Goal: Communication & Community: Answer question/provide support

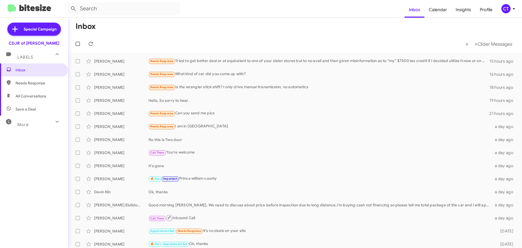
click at [506, 10] on div "CT" at bounding box center [505, 8] width 9 height 9
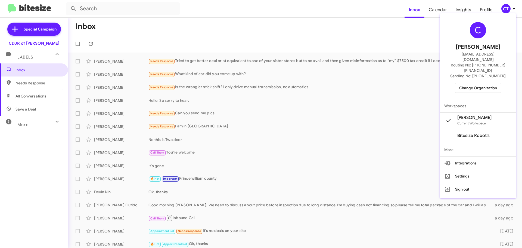
click at [474, 83] on span "Change Organization" at bounding box center [478, 87] width 38 height 9
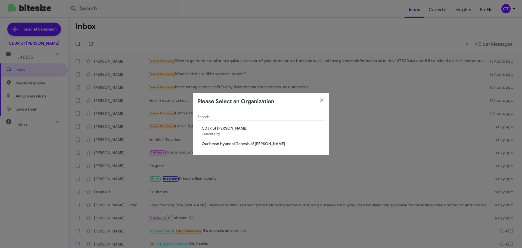
click at [232, 144] on span "Ourisman Hyundai Genesis of [PERSON_NAME]" at bounding box center [263, 143] width 123 height 5
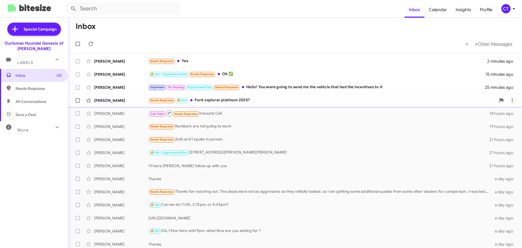
click at [244, 98] on div "Needs Response 🔥 Hot Ford explorer platinum 2025?" at bounding box center [321, 100] width 347 height 6
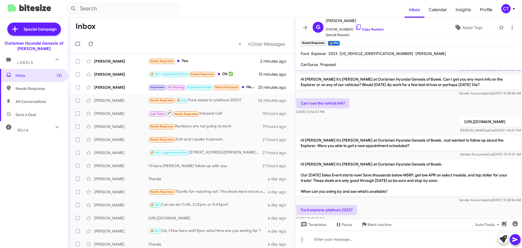
scroll to position [85, 0]
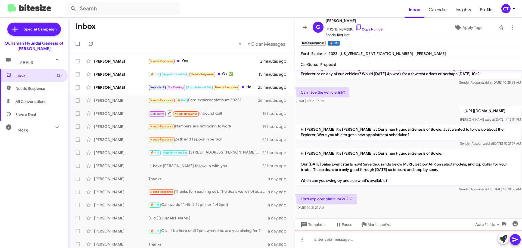
click at [336, 238] on div at bounding box center [408, 238] width 227 height 17
click at [377, 240] on div "No, this isn't a new Ford dealer. Are ou only looking for new Explorer?" at bounding box center [408, 238] width 227 height 17
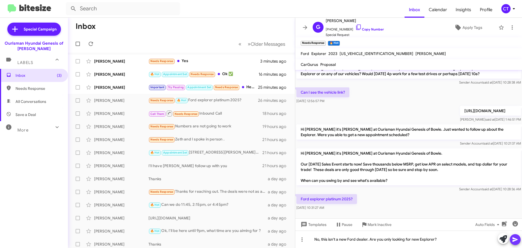
click at [517, 243] on span at bounding box center [515, 239] width 7 height 11
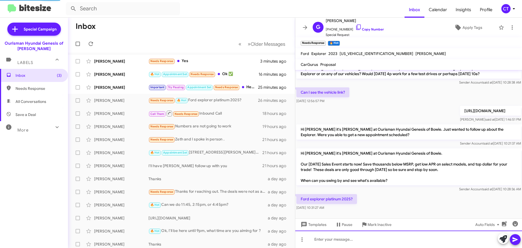
scroll to position [0, 0]
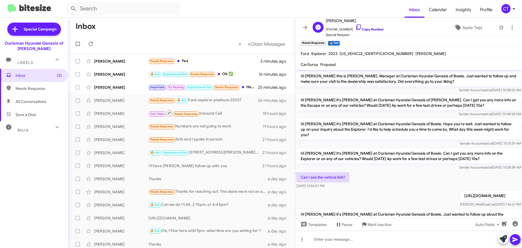
click at [355, 26] on icon at bounding box center [358, 27] width 7 height 7
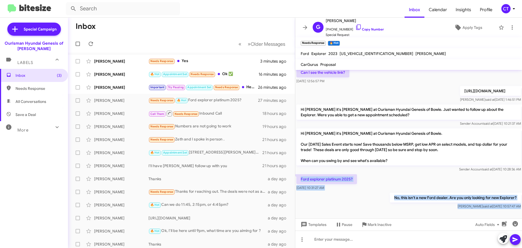
drag, startPoint x: 300, startPoint y: 171, endPoint x: 518, endPoint y: 206, distance: 220.9
click at [518, 206] on cdk-virtual-scroll-viewport "Hi Ganesh this is Aiyanna Jones, Manager at Ourisman Hyundai Genesis of Bowie. …" at bounding box center [408, 144] width 227 height 148
copy div "Ford explorer platinum 2025? Aug 22, 2025, 10:31:27 AM No, this isn't a new For…"
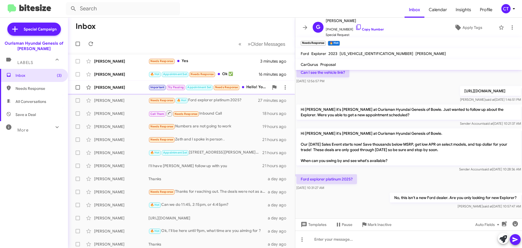
drag, startPoint x: 222, startPoint y: 76, endPoint x: 236, endPoint y: 82, distance: 15.0
click at [222, 76] on div "🔥 Hot Appointment Set Needs Response Ok ✅" at bounding box center [203, 74] width 110 height 6
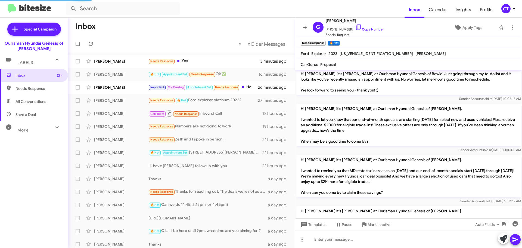
scroll to position [436, 0]
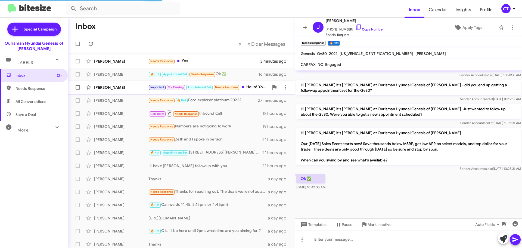
click at [242, 87] on div "Important Try Pausing Appointment Set Needs Response Hello! You were going to s…" at bounding box center [208, 87] width 120 height 6
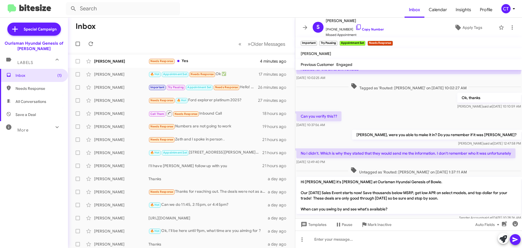
scroll to position [120, 0]
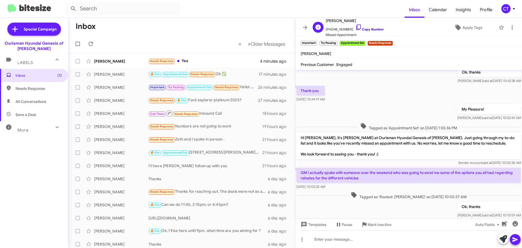
click at [355, 26] on icon at bounding box center [358, 27] width 7 height 7
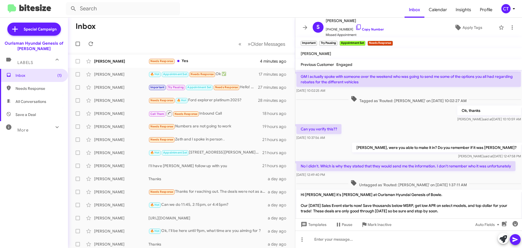
scroll to position [283, 0]
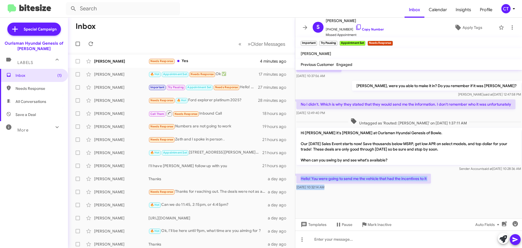
drag, startPoint x: 300, startPoint y: 178, endPoint x: 344, endPoint y: 195, distance: 47.4
click at [344, 195] on cdk-virtual-scroll-viewport "Hi Stacy Ciara said at Jul 29, 2025, 10:09:59 AM GM Jul 29, 2025, 10:10:12 AM T…" at bounding box center [408, 144] width 227 height 148
copy div "Hello! You were going to send me the vehicle that had the incentives to it Aug …"
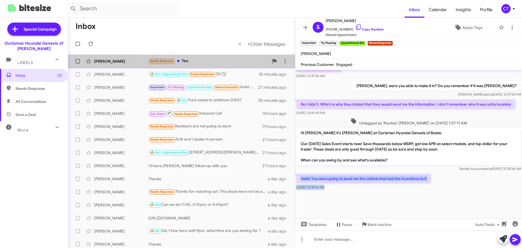
click at [222, 58] on div "Needs Response Yes" at bounding box center [208, 61] width 120 height 6
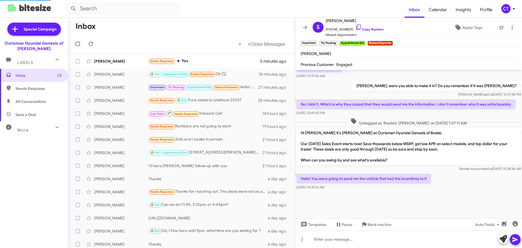
scroll to position [434, 0]
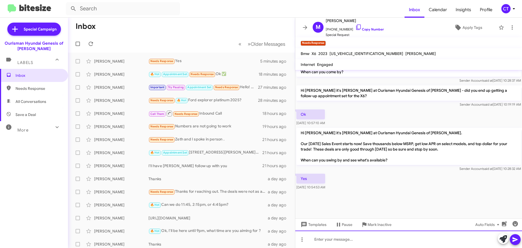
click at [358, 241] on div at bounding box center [408, 238] width 227 height 17
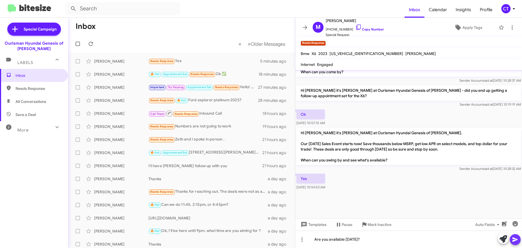
click at [517, 240] on icon at bounding box center [515, 239] width 7 height 7
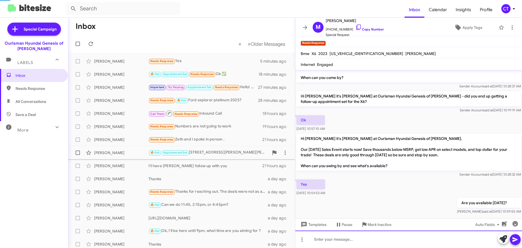
scroll to position [0, 0]
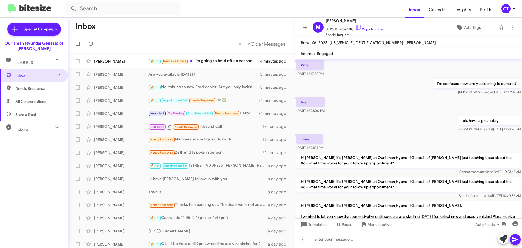
scroll to position [423, 0]
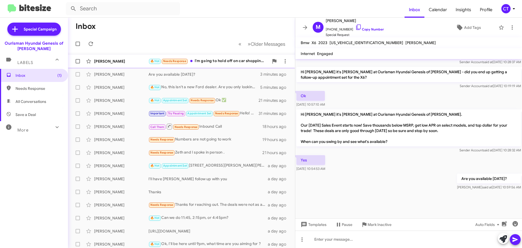
click at [223, 64] on div "🔥 Hot Needs Response I'm going to hold off on car shopping at this time. Will r…" at bounding box center [208, 61] width 120 height 6
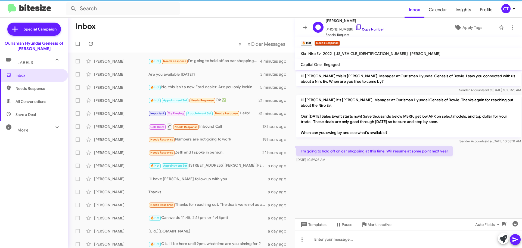
click at [356, 25] on icon at bounding box center [358, 26] width 5 height 5
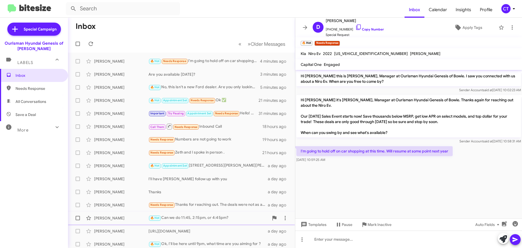
click at [377, 220] on span "Mark Inactive" at bounding box center [380, 224] width 24 height 10
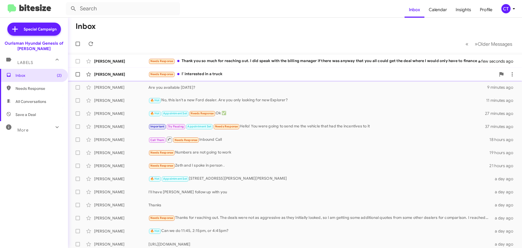
click at [250, 77] on div "Needs Response I' interested in a truck" at bounding box center [321, 74] width 347 height 6
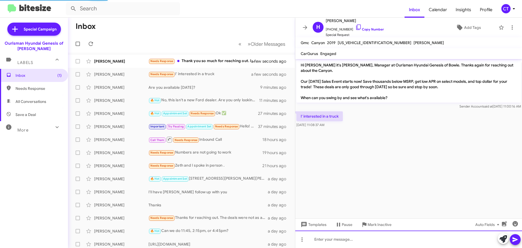
click at [352, 240] on div at bounding box center [408, 238] width 227 height 17
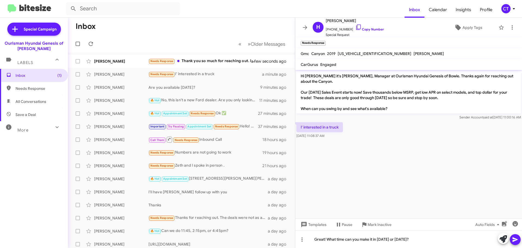
click at [517, 238] on icon at bounding box center [515, 239] width 7 height 7
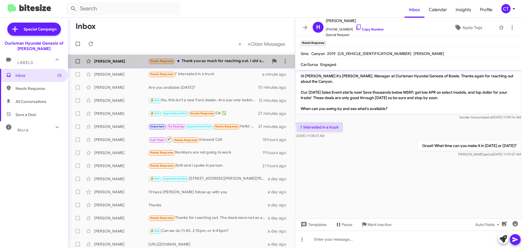
click at [191, 66] on div "Tammy Staggs Needs Response Thank you so much for reaching out. I did speak wit…" at bounding box center [181, 61] width 218 height 11
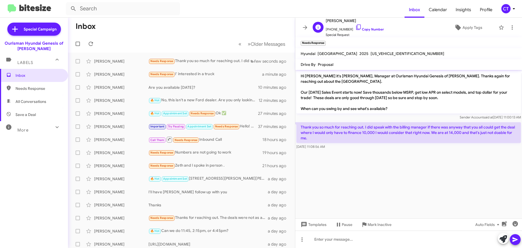
drag, startPoint x: 352, startPoint y: 26, endPoint x: 335, endPoint y: 33, distance: 19.2
click at [355, 26] on icon at bounding box center [358, 27] width 7 height 7
drag, startPoint x: 298, startPoint y: 126, endPoint x: 338, endPoint y: 144, distance: 44.0
click at [338, 144] on div "Thank you so much for reaching out. I did speak with the billing manager if the…" at bounding box center [408, 135] width 225 height 27
copy div "Thank you so much for reaching out. I did speak with the billing manager if the…"
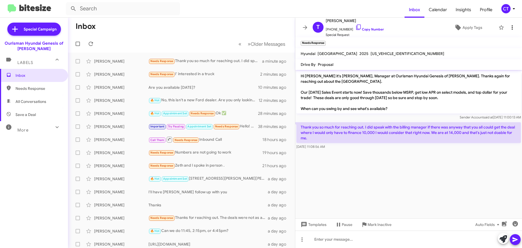
drag, startPoint x: 512, startPoint y: 32, endPoint x: 509, endPoint y: 31, distance: 3.7
click at [512, 32] on mat-toolbar "T Tammy Staggs +13018325841 Copy Number Special Request Apply Tags" at bounding box center [408, 28] width 227 height 20
click at [509, 30] on icon at bounding box center [512, 27] width 7 height 7
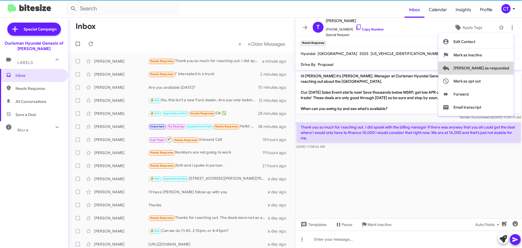
click at [502, 63] on span "Mark as responded" at bounding box center [481, 67] width 56 height 13
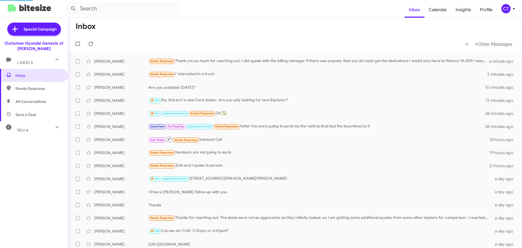
click at [225, 24] on mat-toolbar-row "Inbox" at bounding box center [295, 26] width 454 height 17
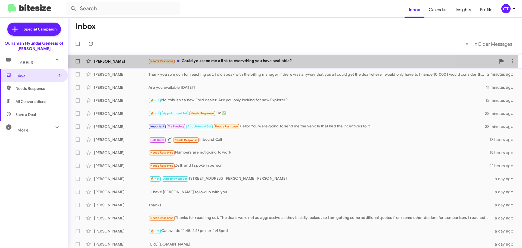
click at [245, 61] on div "Needs Response Could you send me a link to everything you have available?" at bounding box center [321, 61] width 347 height 6
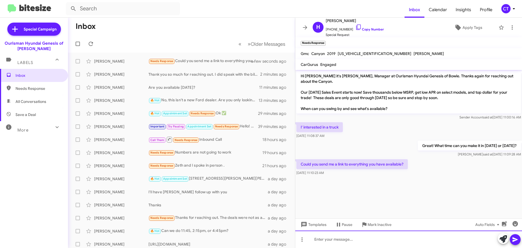
click at [339, 242] on div at bounding box center [408, 238] width 227 height 17
paste div
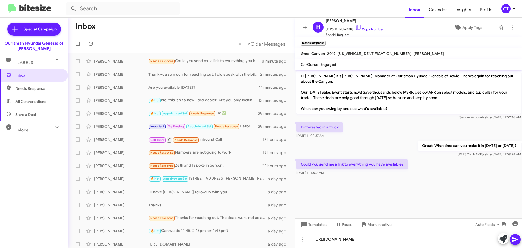
click at [515, 236] on icon at bounding box center [515, 239] width 7 height 7
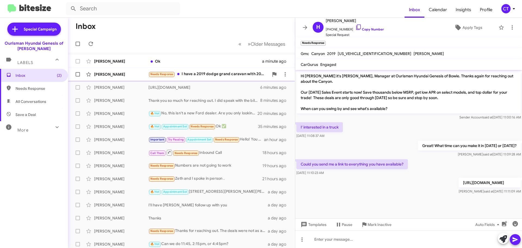
click at [206, 76] on div "Needs Response I have a 2019 dodge grand caravan with 205458 miles. I still owe…" at bounding box center [208, 74] width 120 height 6
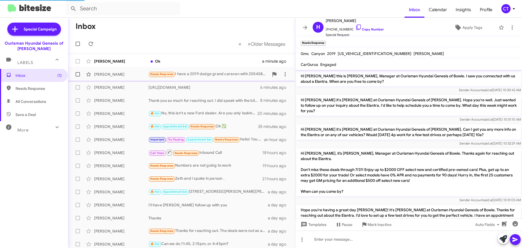
scroll to position [267, 0]
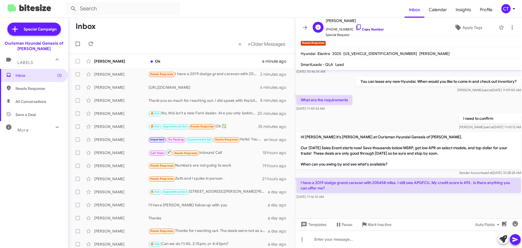
click at [356, 28] on icon at bounding box center [358, 27] width 7 height 7
drag, startPoint x: 297, startPoint y: 182, endPoint x: 341, endPoint y: 198, distance: 46.1
click at [341, 198] on div "I have a 2019 dodge grand caravan with 205458 miles. I still owe APGFCU. My cre…" at bounding box center [408, 189] width 225 height 22
copy div "I have a 2019 dodge grand caravan with 205458 miles. I still owe APGFCU. My cre…"
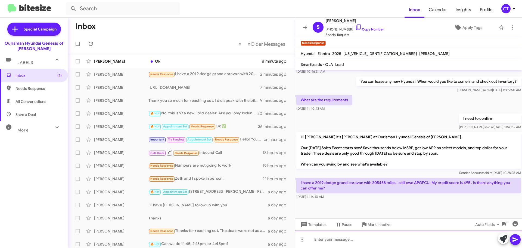
click at [321, 239] on div at bounding box center [408, 238] width 227 height 17
drag, startPoint x: 345, startPoint y: 246, endPoint x: 340, endPoint y: 247, distance: 4.4
click at [345, 246] on div at bounding box center [408, 238] width 227 height 17
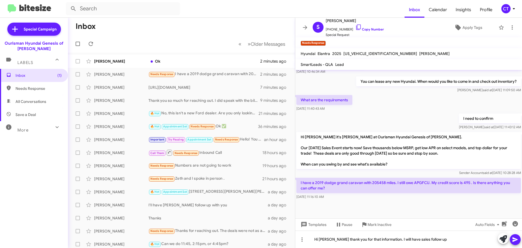
click at [516, 239] on icon at bounding box center [514, 239] width 5 height 5
click at [381, 224] on span "Mark Inactive" at bounding box center [380, 224] width 24 height 10
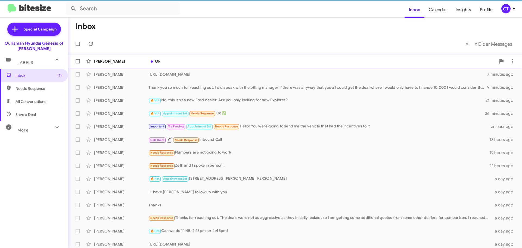
click at [190, 64] on div "Matthew Sachse Ok 2 minutes ago" at bounding box center [294, 61] width 445 height 11
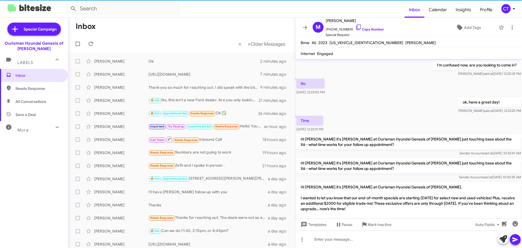
scroll to position [423, 0]
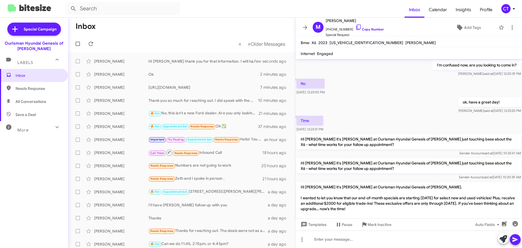
scroll to position [423, 0]
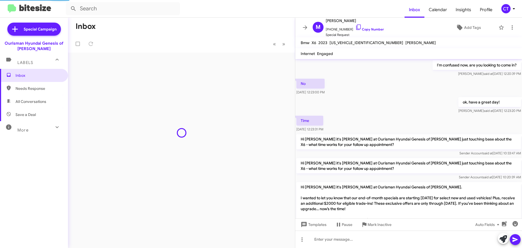
scroll to position [423, 0]
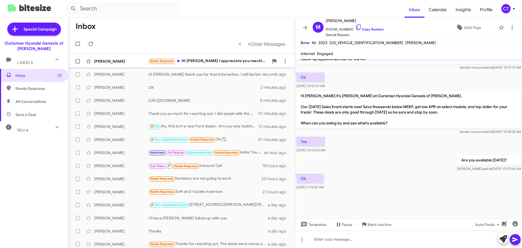
drag, startPoint x: 206, startPoint y: 63, endPoint x: 203, endPoint y: 66, distance: 4.2
click at [206, 63] on div "Needs Response Hi [PERSON_NAME] I appreciate you reaching out. So we are hoping…" at bounding box center [208, 61] width 120 height 6
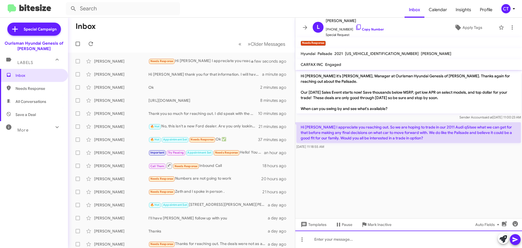
click at [347, 241] on div at bounding box center [408, 238] width 227 height 17
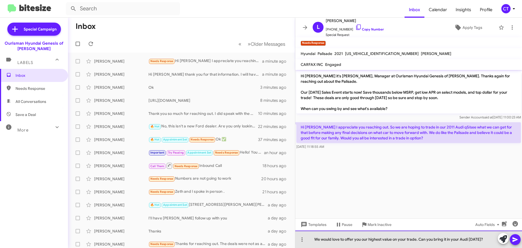
click at [522, 242] on div "We would love to offer you our highest value on your trade. Can you bring it in…" at bounding box center [408, 238] width 227 height 17
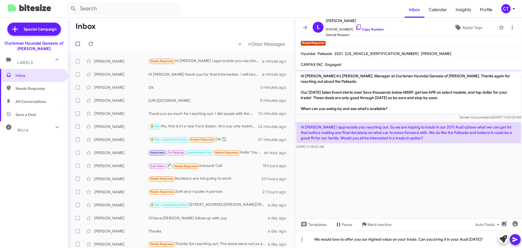
click at [520, 241] on button at bounding box center [515, 239] width 11 height 11
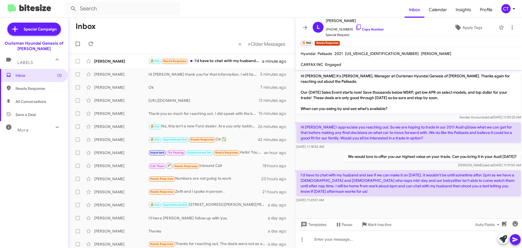
click at [205, 23] on mat-toolbar-row "Inbox" at bounding box center [181, 26] width 227 height 17
drag, startPoint x: 159, startPoint y: 20, endPoint x: 113, endPoint y: 35, distance: 48.0
click at [158, 20] on mat-toolbar-row "Inbox" at bounding box center [181, 26] width 227 height 17
drag, startPoint x: 222, startPoint y: 60, endPoint x: 6, endPoint y: 54, distance: 216.2
click at [221, 60] on div "🔥 Hot Needs Response I'd have to chat with my husband and see if we can make it…" at bounding box center [203, 61] width 110 height 6
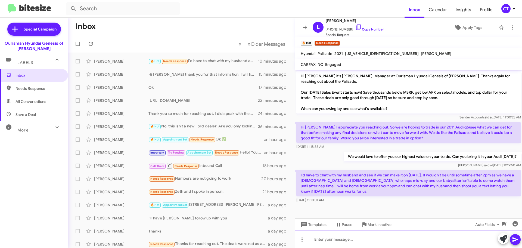
click at [340, 239] on div at bounding box center [408, 238] width 227 height 17
click at [387, 234] on div "That's perfect!" at bounding box center [408, 238] width 227 height 17
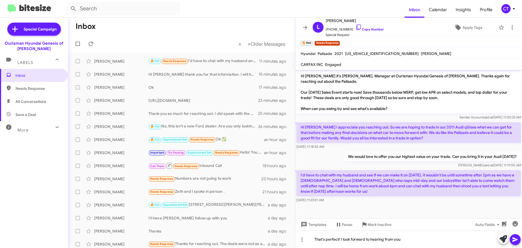
click at [515, 242] on icon at bounding box center [515, 239] width 7 height 7
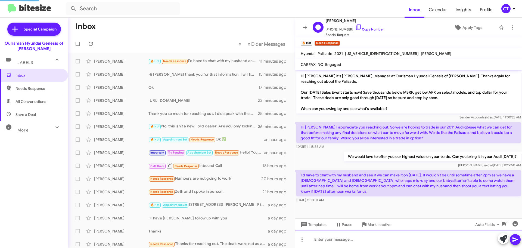
scroll to position [11, 0]
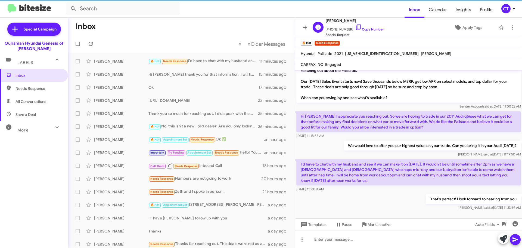
drag, startPoint x: 354, startPoint y: 27, endPoint x: 346, endPoint y: 32, distance: 10.1
click at [355, 27] on icon at bounding box center [358, 27] width 7 height 7
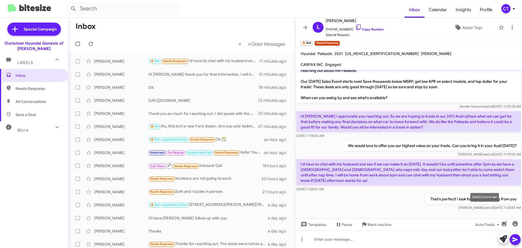
drag, startPoint x: 300, startPoint y: 115, endPoint x: 516, endPoint y: 207, distance: 234.7
click at [516, 207] on div "Hi Lisa it's Ciara Taylor, Manager at Ourisman Hyundai Genesis of Bowie. Thanks…" at bounding box center [408, 135] width 227 height 152
copy div "Hi Ciara I appreciate you reaching out. So we are hoping to trade in our 2011 A…"
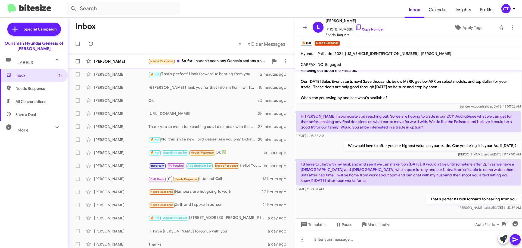
click at [193, 57] on div "Randy Neil Needs Response So far I haven't seen any Genesis sedans on your web …" at bounding box center [181, 61] width 218 height 11
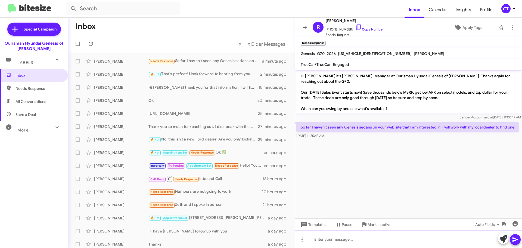
click at [389, 246] on div at bounding box center [408, 238] width 227 height 17
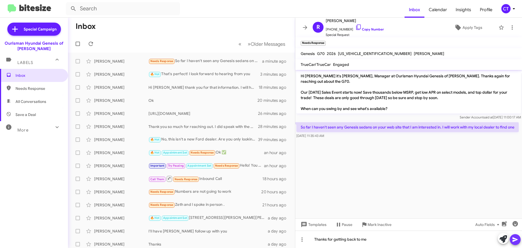
drag, startPoint x: 515, startPoint y: 241, endPoint x: 510, endPoint y: 235, distance: 7.6
click at [515, 240] on icon at bounding box center [515, 239] width 7 height 7
click at [355, 26] on icon at bounding box center [358, 27] width 7 height 7
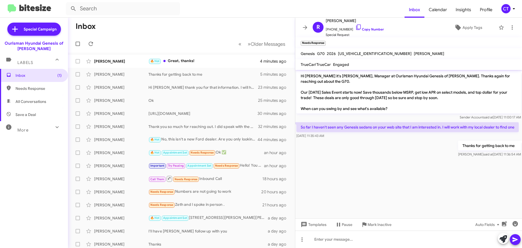
drag, startPoint x: 324, startPoint y: 94, endPoint x: 333, endPoint y: 86, distance: 11.9
click at [182, 63] on div "🔥 Hot Great, thanks!" at bounding box center [208, 61] width 120 height 6
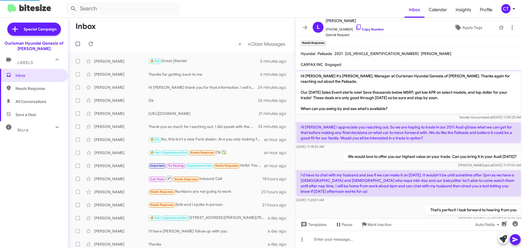
scroll to position [31, 0]
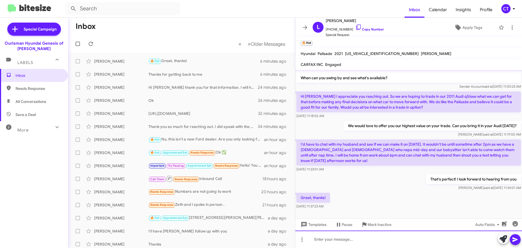
click at [355, 240] on div at bounding box center [408, 238] width 227 height 17
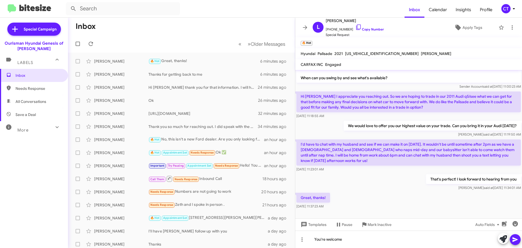
click at [516, 239] on icon at bounding box center [514, 239] width 5 height 5
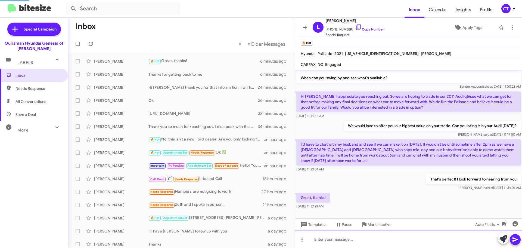
scroll to position [0, 0]
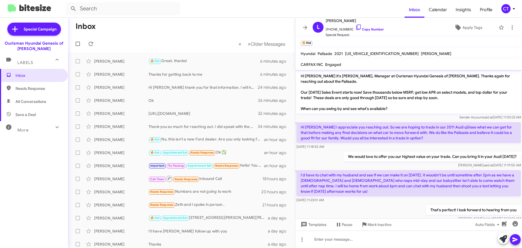
click at [511, 6] on icon at bounding box center [514, 8] width 7 height 7
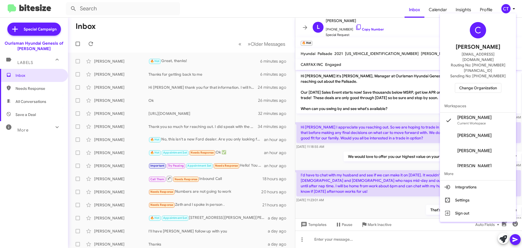
click at [483, 82] on div "C Ciara Taylor ctaylor@ourismancars.com Routing No: +1 (301) 390-0880 Sending N…" at bounding box center [478, 57] width 76 height 84
click at [480, 83] on span "Change Organization" at bounding box center [478, 87] width 38 height 9
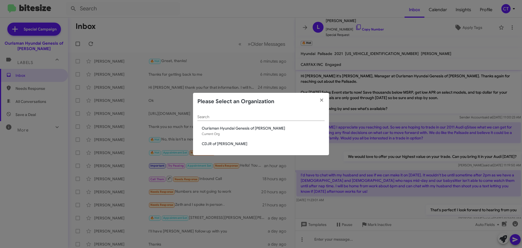
click at [207, 145] on span "CDJR of Bowie" at bounding box center [263, 143] width 123 height 5
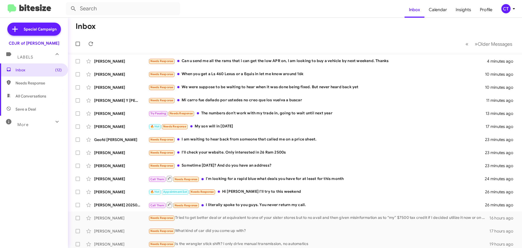
click at [185, 34] on mat-toolbar "Inbox « Previous » Next Older Messages" at bounding box center [295, 35] width 454 height 35
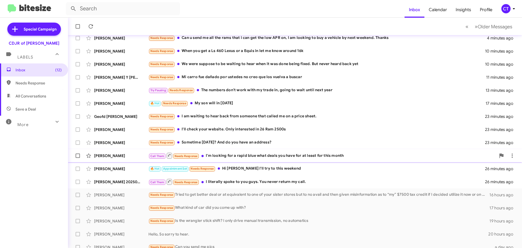
scroll to position [54, 0]
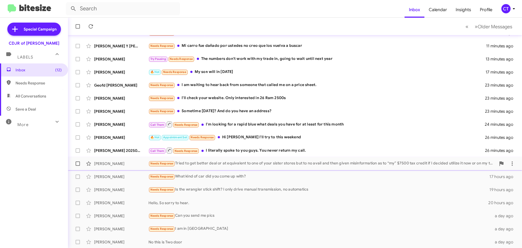
drag, startPoint x: 247, startPoint y: 150, endPoint x: 237, endPoint y: 157, distance: 13.1
click at [247, 150] on div "Call Them Needs Response I literally spoke to you guys. You never return my cal…" at bounding box center [316, 150] width 337 height 7
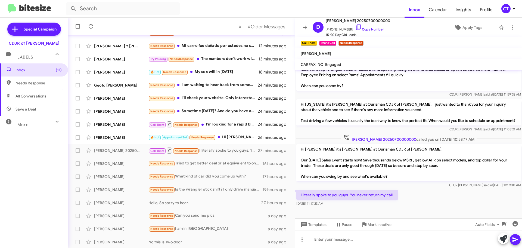
scroll to position [127, 0]
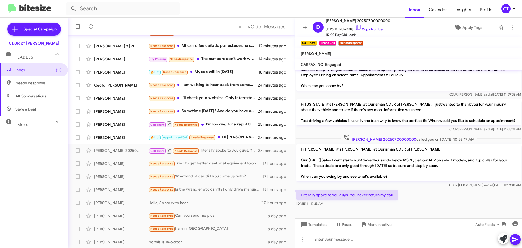
click at [353, 239] on div at bounding box center [408, 238] width 227 height 17
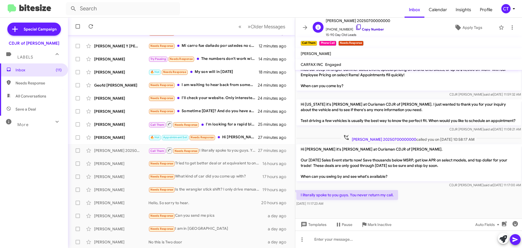
click at [355, 26] on icon at bounding box center [358, 27] width 7 height 7
click at [384, 222] on span "Mark Inactive" at bounding box center [380, 224] width 24 height 10
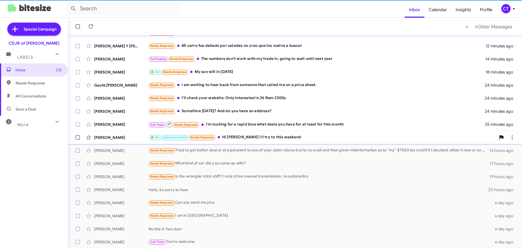
click at [273, 136] on div "🔥 Hot Appointment Set Needs Response Hi Ciara I'll try to this weekend" at bounding box center [321, 137] width 347 height 6
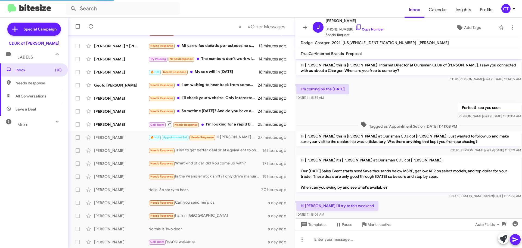
scroll to position [10, 0]
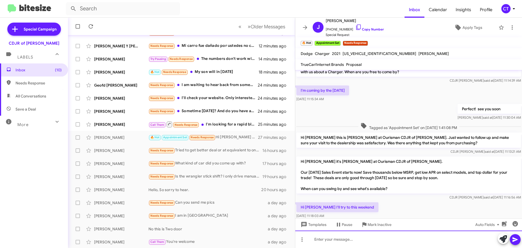
click at [350, 243] on div at bounding box center [408, 238] width 227 height 17
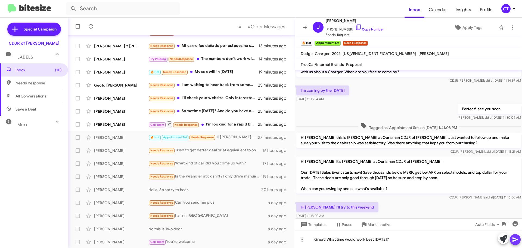
click at [513, 238] on icon at bounding box center [514, 239] width 5 height 5
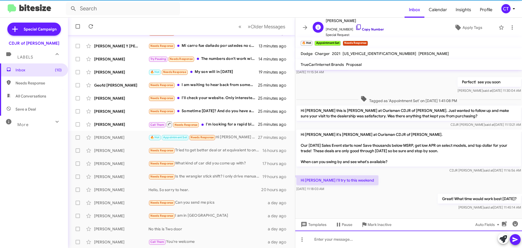
scroll to position [40, 0]
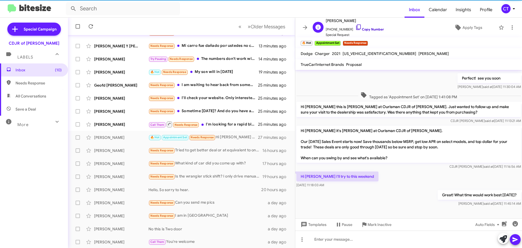
click at [355, 27] on icon at bounding box center [358, 27] width 7 height 7
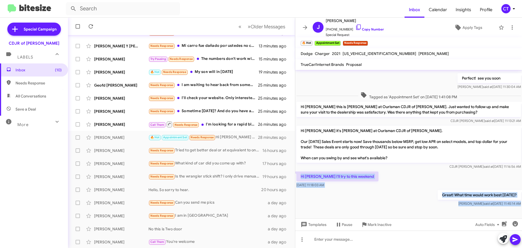
drag, startPoint x: 296, startPoint y: 176, endPoint x: 496, endPoint y: 209, distance: 202.4
click at [496, 209] on cdk-virtual-scroll-viewport "Hi Jasmine this is Ciara Taylor, Internet Director at Ourisman CDJR of Bowie. I…" at bounding box center [408, 144] width 227 height 148
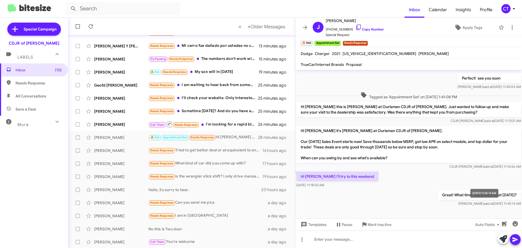
drag, startPoint x: 488, startPoint y: 203, endPoint x: 368, endPoint y: 196, distance: 119.5
click at [373, 197] on div "Great! What time would work best on Saturday? Ciara said at Aug 22, 2025, 11:45…" at bounding box center [408, 198] width 227 height 18
click at [299, 176] on div "Aug 22, 2025, 11:18:03 AM" at bounding box center [311, 174] width 28 height 9
click at [404, 181] on div "Hi Ciara I'll try to this weekend Aug 22, 2025, 11:18:03 AM" at bounding box center [408, 179] width 227 height 18
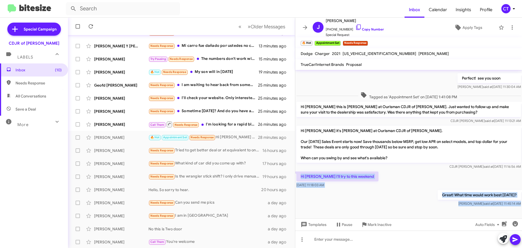
drag, startPoint x: 299, startPoint y: 176, endPoint x: 509, endPoint y: 213, distance: 213.9
click at [509, 213] on cdk-virtual-scroll-viewport "Hi Jasmine this is Ciara Taylor, Internet Director at Ourisman CDJR of Bowie. I…" at bounding box center [408, 144] width 227 height 148
copy div "Hi Ciara I'll try to this weekend Aug 22, 2025, 11:18:03 AM Great! What time wo…"
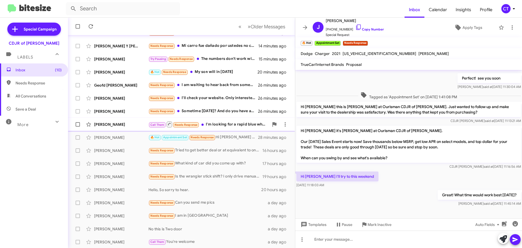
click at [229, 123] on div "Call Them Needs Response I'm looking for a rapid blue what deals you have for a…" at bounding box center [208, 124] width 120 height 7
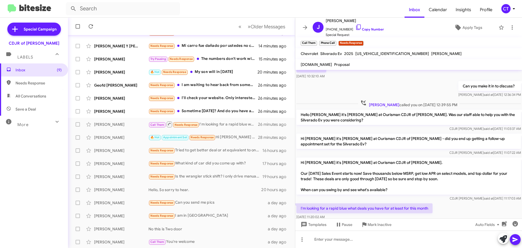
scroll to position [248, 0]
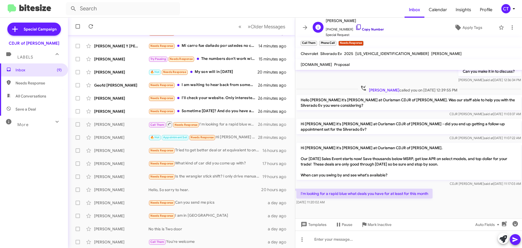
click at [355, 27] on icon at bounding box center [358, 27] width 7 height 7
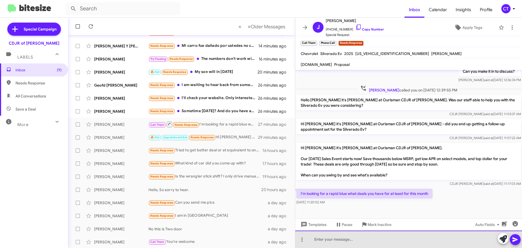
click at [333, 245] on div at bounding box center [408, 238] width 227 height 17
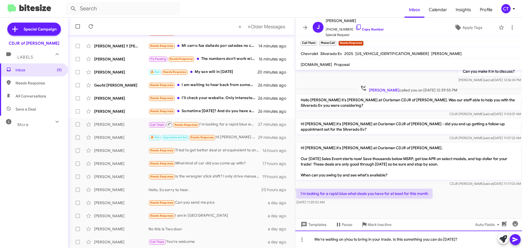
click at [349, 239] on div "We're waiting on yhou to bring in your trade. Is this something you can do on S…" at bounding box center [408, 238] width 227 height 17
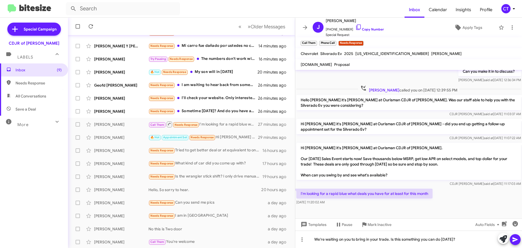
click at [517, 241] on icon at bounding box center [515, 239] width 7 height 7
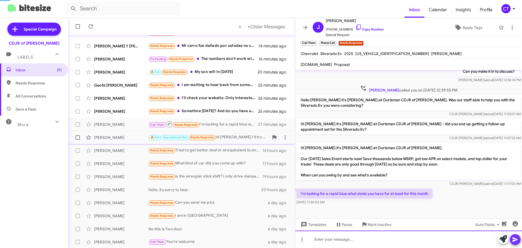
scroll to position [0, 0]
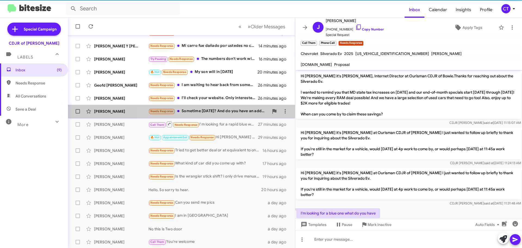
click at [218, 112] on div "Needs Response Sometime today? And do you have an address?" at bounding box center [208, 111] width 120 height 6
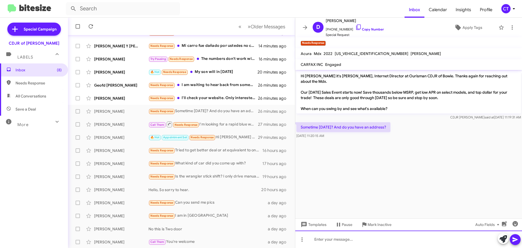
click at [340, 242] on div at bounding box center [408, 238] width 227 height 17
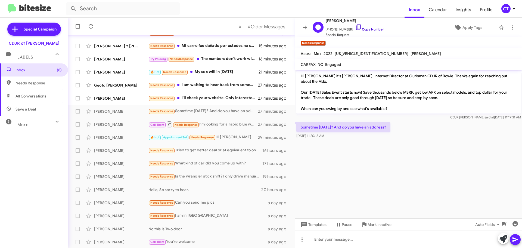
click at [355, 26] on icon at bounding box center [358, 27] width 7 height 7
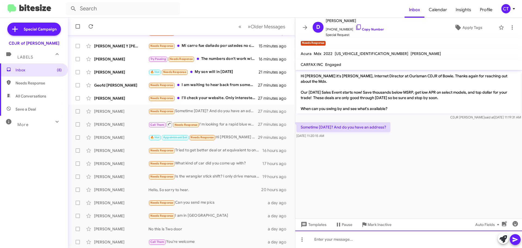
click at [347, 242] on div at bounding box center [408, 238] width 227 height 17
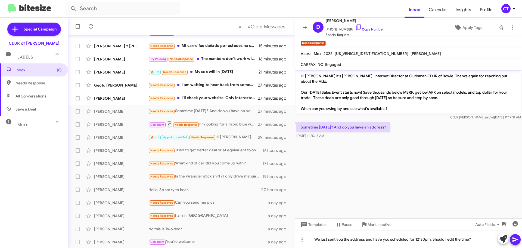
click at [509, 239] on div at bounding box center [509, 239] width 23 height 12
click at [514, 239] on icon at bounding box center [515, 239] width 7 height 7
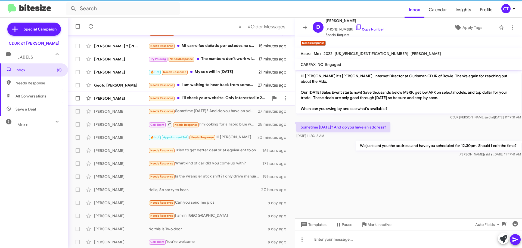
click at [241, 102] on div "Russell Allen Needs Response I'll check your website. Only interested in 26 Ram…" at bounding box center [181, 98] width 218 height 11
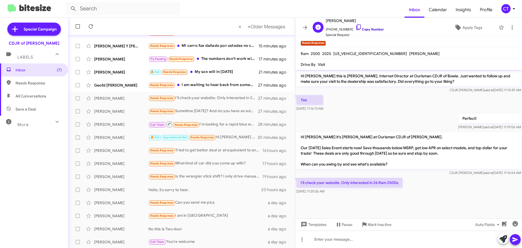
click at [355, 26] on icon at bounding box center [358, 27] width 7 height 7
drag, startPoint x: 300, startPoint y: 179, endPoint x: 347, endPoint y: 191, distance: 48.8
click at [347, 191] on div "I'll check your website. Only interested in 26 Ram 2500s Aug 22, 2025, 11:20:26…" at bounding box center [349, 186] width 106 height 16
copy div "I'll check your website. Only interested in 26 Ram 2500s Aug 22, 2025, 11:20:26…"
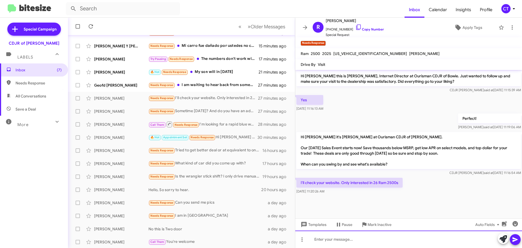
click at [336, 236] on div at bounding box center [408, 238] width 227 height 17
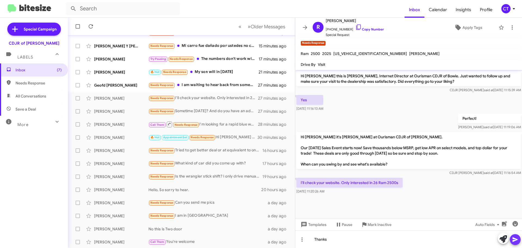
click at [518, 238] on icon at bounding box center [515, 239] width 7 height 7
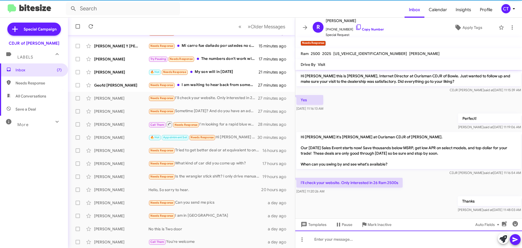
scroll to position [4, 0]
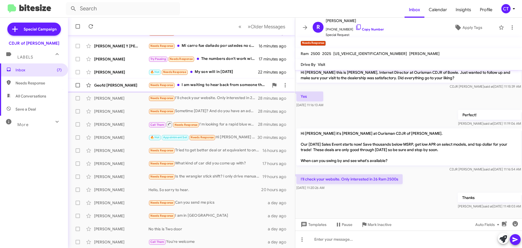
click at [209, 91] on span "Geofd Favero Needs Response I am waiting to hear back from someone that called …" at bounding box center [181, 85] width 227 height 13
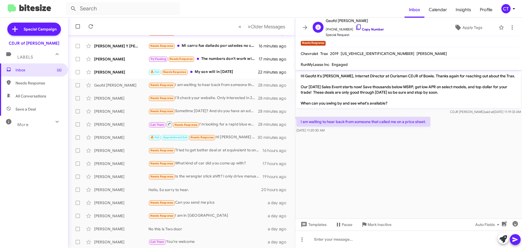
click at [355, 27] on icon at bounding box center [358, 27] width 7 height 7
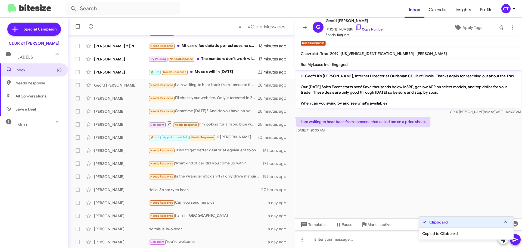
click at [364, 242] on div at bounding box center [408, 238] width 227 height 17
click at [344, 238] on div at bounding box center [408, 238] width 227 height 17
drag, startPoint x: 505, startPoint y: 221, endPoint x: 513, endPoint y: 237, distance: 17.9
click at [506, 221] on icon at bounding box center [505, 222] width 5 height 4
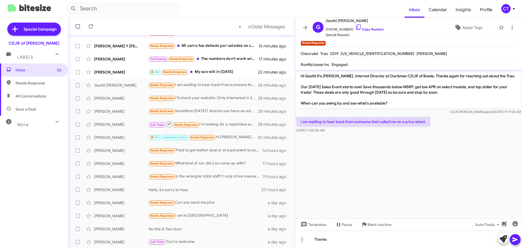
click at [514, 238] on icon at bounding box center [514, 239] width 5 height 5
drag, startPoint x: 300, startPoint y: 118, endPoint x: 332, endPoint y: 134, distance: 36.0
click at [332, 134] on div "Hi Geofd it's Ciara Taylor, Internet Director at Ourisman CDJR of Bowie. Thanks…" at bounding box center [408, 111] width 227 height 83
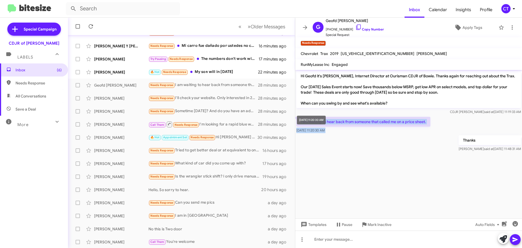
copy div "I am waiting to hear back from someone that called me on a price sheet. Aug 22,…"
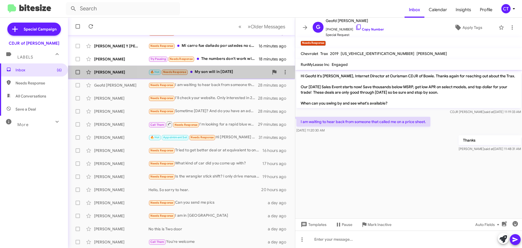
click at [242, 72] on div "🔥 Hot Needs Response My son will in tomorrow" at bounding box center [208, 72] width 120 height 6
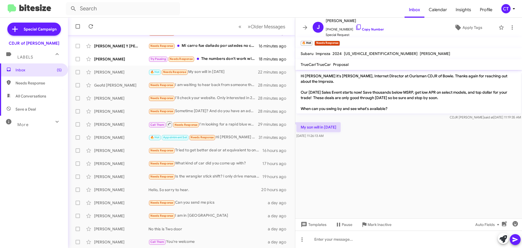
drag, startPoint x: 351, startPoint y: 27, endPoint x: 345, endPoint y: 51, distance: 24.8
click at [355, 27] on icon at bounding box center [358, 27] width 7 height 7
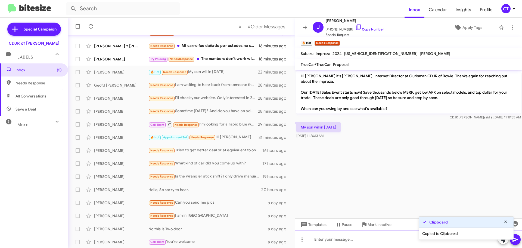
click at [342, 243] on div at bounding box center [408, 238] width 227 height 17
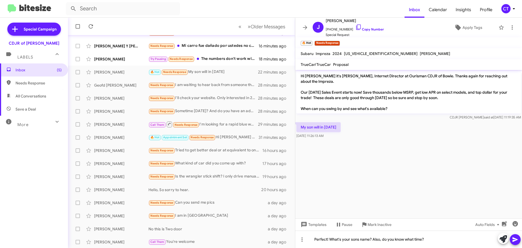
click at [515, 240] on icon at bounding box center [514, 239] width 5 height 5
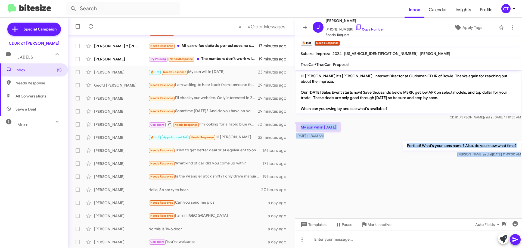
drag, startPoint x: 299, startPoint y: 119, endPoint x: 451, endPoint y: 160, distance: 157.1
click at [451, 160] on cdk-virtual-scroll-viewport "Hi Jon it's Ciara Taylor, Internet Director at Ourisman CDJR of Bowie. Thanks a…" at bounding box center [408, 144] width 227 height 148
copy div "My son will in tomorrow Aug 22, 2025, 11:26:13 AM Perfect! What's your sons nam…"
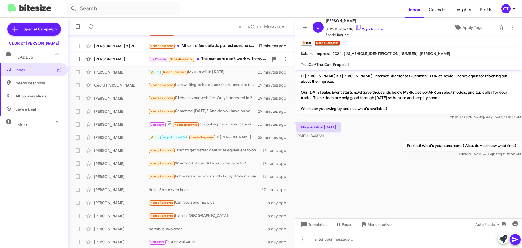
click at [231, 58] on div "Try Pausing Needs Response The numbers don't work with my trade in, going to wa…" at bounding box center [208, 59] width 120 height 6
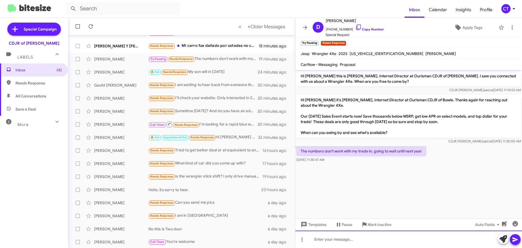
click at [358, 234] on div at bounding box center [408, 238] width 227 height 17
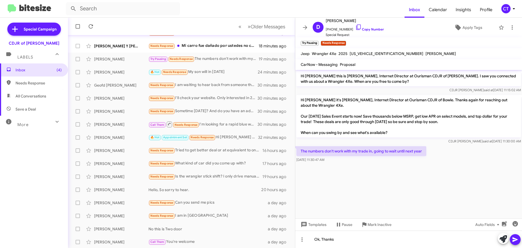
click at [517, 240] on icon at bounding box center [515, 239] width 7 height 7
click at [355, 26] on icon at bounding box center [358, 27] width 7 height 7
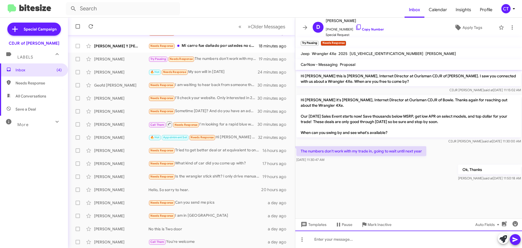
click at [384, 231] on div at bounding box center [408, 238] width 227 height 17
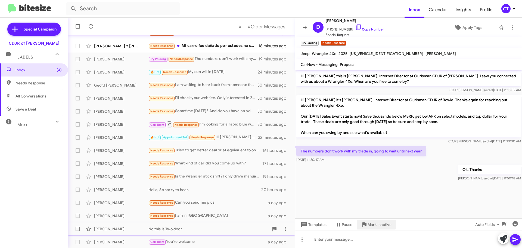
click at [383, 225] on span "Mark Inactive" at bounding box center [380, 224] width 24 height 10
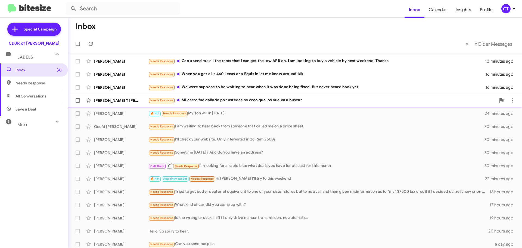
click at [223, 99] on div "Needs Response Mi carro fue dañado por ustedes no creo que los vuelva a buscar" at bounding box center [321, 100] width 347 height 6
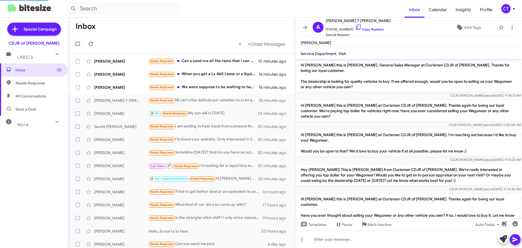
scroll to position [98, 0]
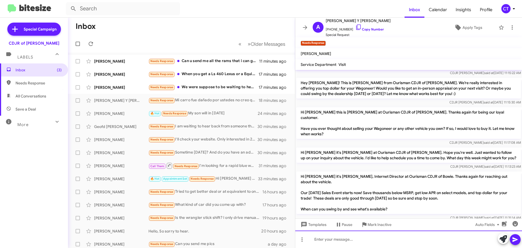
click at [328, 241] on div at bounding box center [408, 238] width 227 height 17
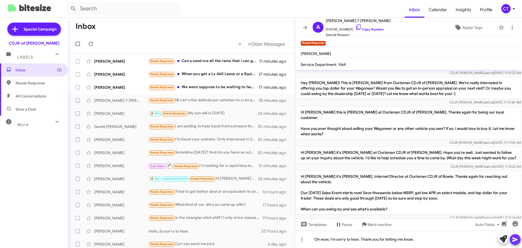
click at [517, 241] on icon at bounding box center [515, 239] width 7 height 7
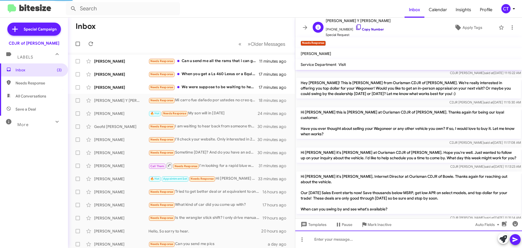
scroll to position [0, 0]
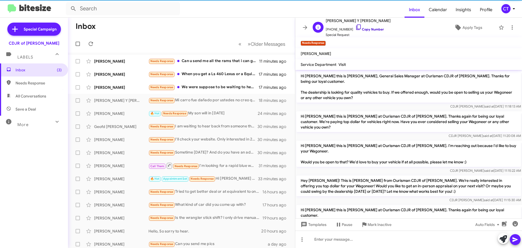
click at [355, 28] on icon at bounding box center [358, 27] width 7 height 7
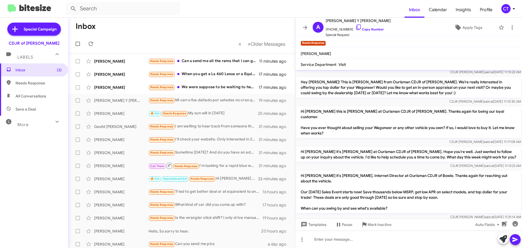
scroll to position [128, 0]
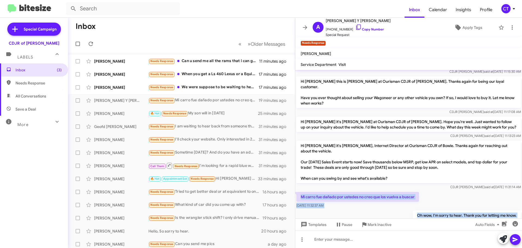
drag, startPoint x: 300, startPoint y: 174, endPoint x: 487, endPoint y: 211, distance: 190.7
click at [487, 211] on cdk-virtual-scroll-viewport "Hi Alvaro this is Herbert Ventura, General Sales Manager at Ourisman CDJR of Bo…" at bounding box center [408, 144] width 227 height 148
copy div "Mi carro fue dañado por ustedes no creo que los vuelva a buscar Aug 22, 2025, 1…"
click at [512, 27] on icon at bounding box center [512, 27] width 1 height 4
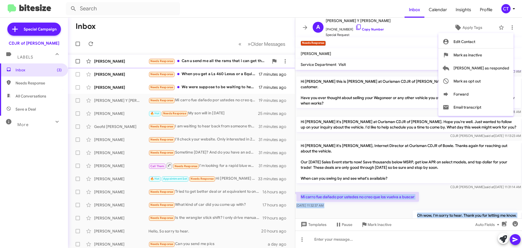
click at [482, 53] on span "Mark as inactive" at bounding box center [467, 54] width 29 height 13
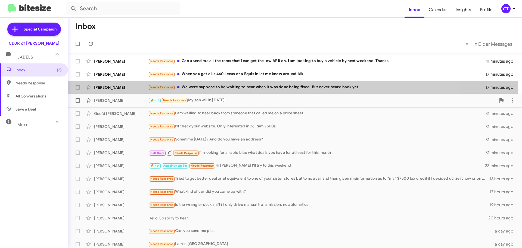
drag, startPoint x: 212, startPoint y: 92, endPoint x: 210, endPoint y: 95, distance: 2.9
click at [211, 92] on div "Lauren Horst Needs Response We were suppose to be waiting to hear when it was d…" at bounding box center [294, 87] width 445 height 11
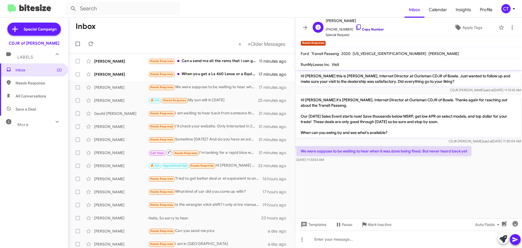
drag, startPoint x: 352, startPoint y: 26, endPoint x: 351, endPoint y: 30, distance: 4.6
click at [355, 26] on icon at bounding box center [358, 27] width 7 height 7
drag, startPoint x: 300, startPoint y: 149, endPoint x: 331, endPoint y: 163, distance: 34.3
click at [331, 163] on div "We were suppose to be waiting to hear when it was done being fixed. But never h…" at bounding box center [408, 154] width 227 height 18
click at [357, 168] on cdk-virtual-scroll-viewport "Hi Lauren this is Ciara Taylor, Internet Director at Ourisman CDJR of Bowie. Ju…" at bounding box center [408, 144] width 227 height 148
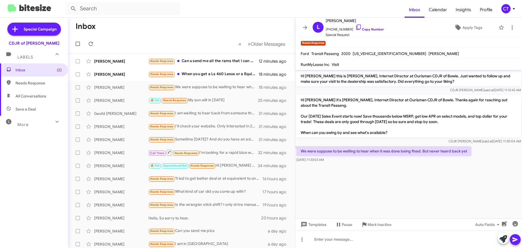
drag, startPoint x: 301, startPoint y: 150, endPoint x: 337, endPoint y: 160, distance: 36.7
click at [337, 160] on div "We were suppose to be waiting to hear when it was done being fixed. But never h…" at bounding box center [383, 154] width 175 height 16
copy div "We were suppose to be waiting to hear when it was done being fixed. But never h…"
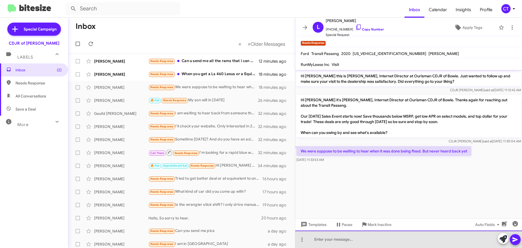
click at [349, 245] on div at bounding box center [408, 238] width 227 height 17
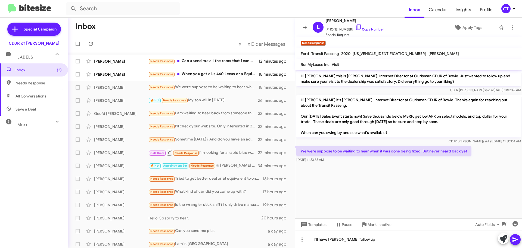
click at [516, 236] on icon at bounding box center [515, 239] width 7 height 7
click at [239, 73] on div "Needs Response When you get a Ls 460 Lexus or a Equis in let me know around 16k" at bounding box center [208, 74] width 120 height 6
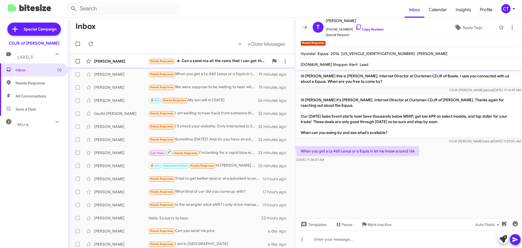
drag, startPoint x: 186, startPoint y: 63, endPoint x: 186, endPoint y: 67, distance: 3.3
click at [186, 63] on div "Needs Response Can u send me all the rams that i can get the low APR on, I am l…" at bounding box center [208, 61] width 120 height 6
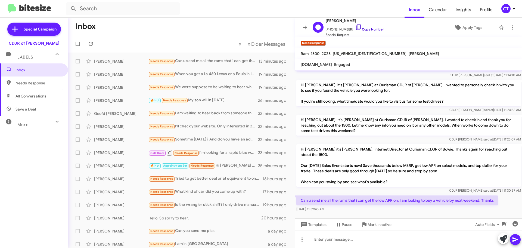
click at [355, 27] on icon at bounding box center [358, 27] width 7 height 7
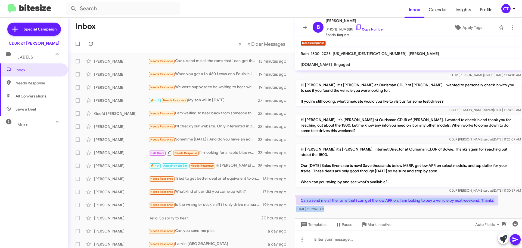
drag, startPoint x: 298, startPoint y: 183, endPoint x: 343, endPoint y: 197, distance: 47.5
click at [343, 197] on cdk-virtual-scroll-viewport "Hi Bob it's Ciara Taylor, Internet Director at Ourisman CDJR of Bowie.Thanks fo…" at bounding box center [408, 144] width 227 height 148
copy div "Can u send me all the rams that i can get the low APR on, I am looking to buy a…"
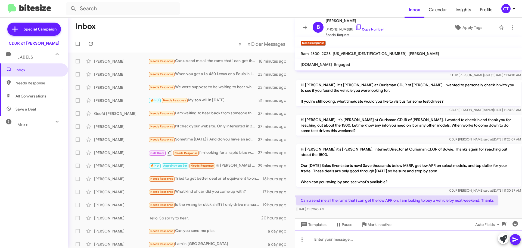
click at [330, 237] on div at bounding box center [408, 238] width 227 height 17
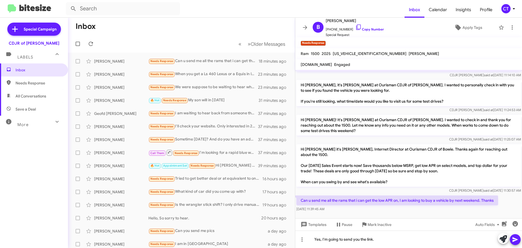
click at [514, 240] on icon at bounding box center [514, 239] width 5 height 5
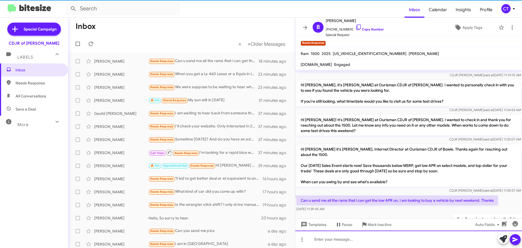
scroll to position [0, 0]
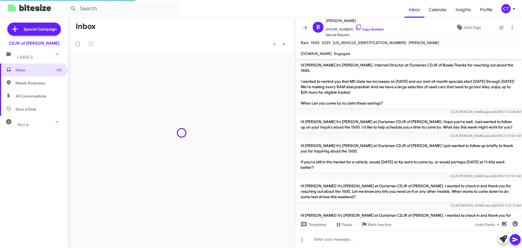
scroll to position [472, 0]
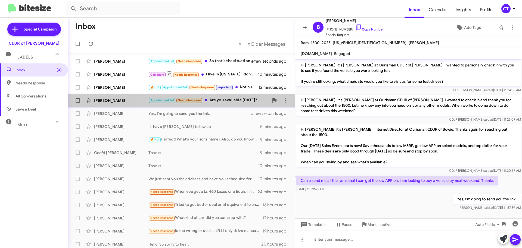
click at [221, 101] on div "Appointment Set Needs Response Are you available [DATE]?" at bounding box center [208, 100] width 120 height 6
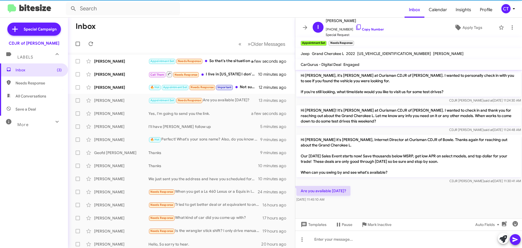
scroll to position [247, 0]
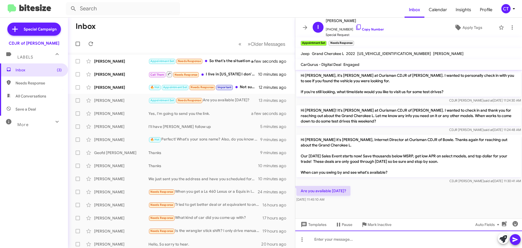
click at [337, 243] on div at bounding box center [408, 238] width 227 height 17
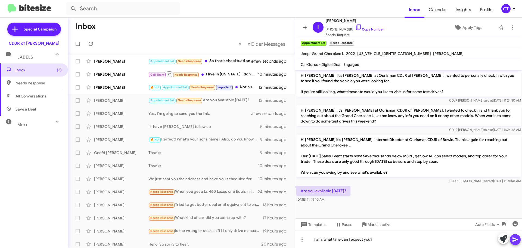
click at [518, 242] on icon at bounding box center [515, 239] width 7 height 7
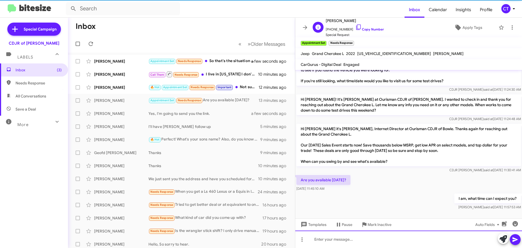
scroll to position [0, 0]
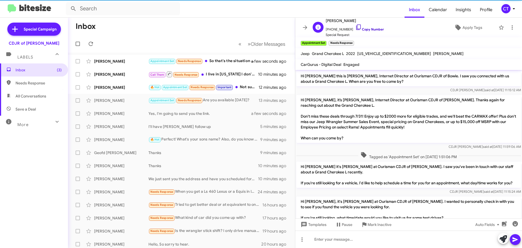
click at [355, 27] on icon at bounding box center [358, 27] width 7 height 7
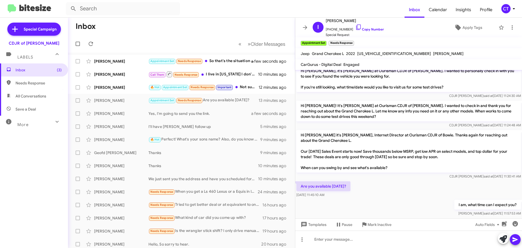
scroll to position [266, 0]
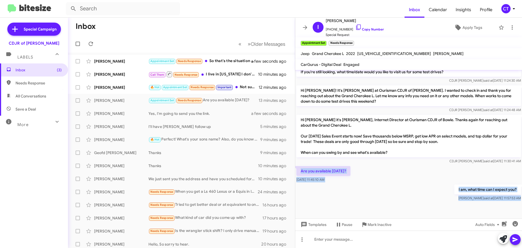
drag, startPoint x: 299, startPoint y: 169, endPoint x: 516, endPoint y: 202, distance: 219.4
click at [516, 202] on cdk-virtual-scroll-viewport "Hi [PERSON_NAME] this is [PERSON_NAME], Internet Director at Ourisman CDJR of B…" at bounding box center [408, 144] width 227 height 148
copy div "Are you available [DATE]? [DATE] 11:45:10 AM I am, what time can I expect you? …"
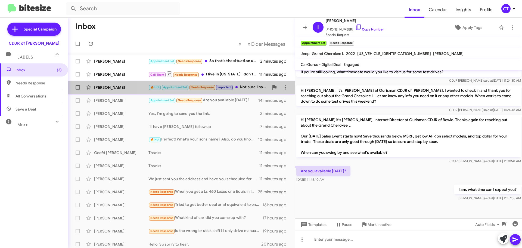
click at [244, 91] on div "[PERSON_NAME] 🔥 Hot Appointment Set Needs Response Important Not sure I have to…" at bounding box center [181, 87] width 218 height 11
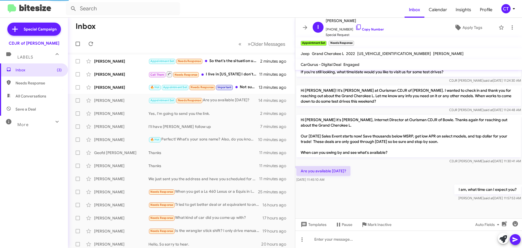
scroll to position [60, 0]
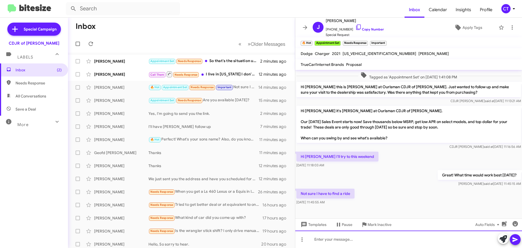
click at [354, 239] on div at bounding box center [408, 238] width 227 height 17
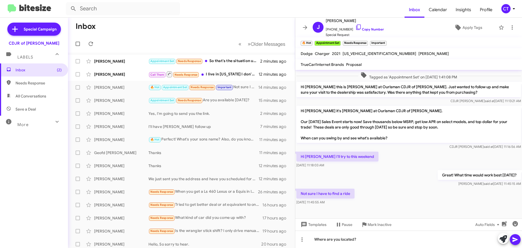
click at [516, 242] on icon at bounding box center [515, 239] width 7 height 7
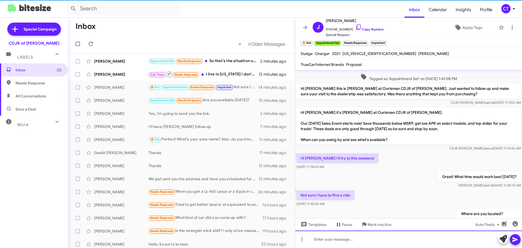
scroll to position [80, 0]
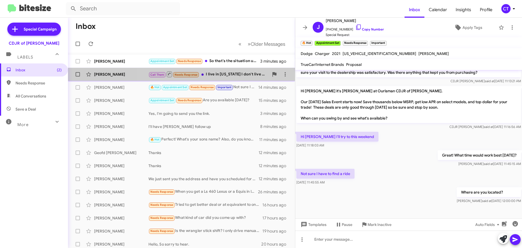
click at [217, 73] on div "Call Them Needs Response I live in [US_STATE] I don't live close so what is you…" at bounding box center [208, 74] width 120 height 7
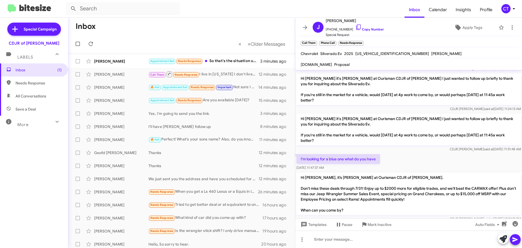
scroll to position [54, 0]
drag, startPoint x: 228, startPoint y: 62, endPoint x: 221, endPoint y: 65, distance: 7.2
click at [228, 61] on div "Appointment Set Needs Response So that's the situation unless my trade in would…" at bounding box center [208, 61] width 120 height 6
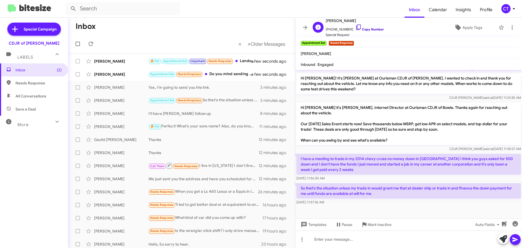
click at [355, 27] on icon at bounding box center [358, 27] width 7 height 7
click at [355, 26] on icon at bounding box center [358, 27] width 7 height 7
click at [237, 77] on div "Appointment Set Needs Response Do you mind sending me the vehicle link again? I…" at bounding box center [208, 74] width 120 height 6
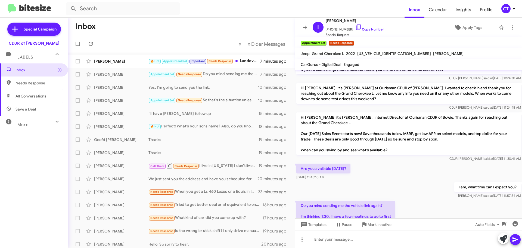
scroll to position [297, 0]
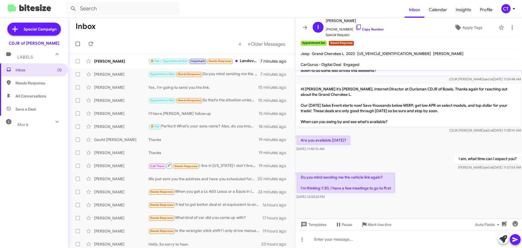
drag, startPoint x: 297, startPoint y: 176, endPoint x: 391, endPoint y: 199, distance: 97.6
click at [391, 199] on div "Do you mind sending me the vehicle link again? I'm thinking 1:30, I have a few …" at bounding box center [345, 185] width 99 height 27
copy div "Do you mind sending me the vehicle link again? I'm thinking 1:30, I have a few …"
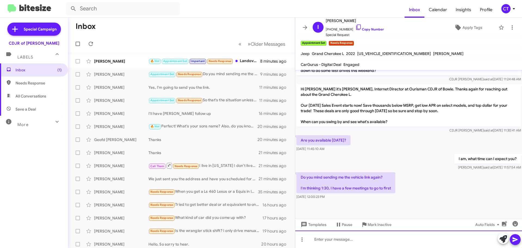
click at [350, 239] on div at bounding box center [408, 238] width 227 height 17
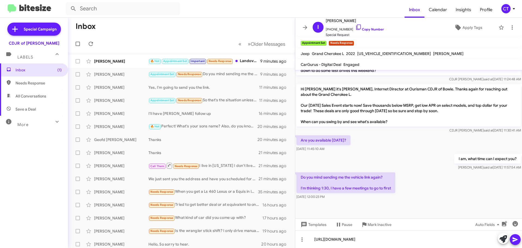
click at [519, 239] on button at bounding box center [515, 239] width 11 height 11
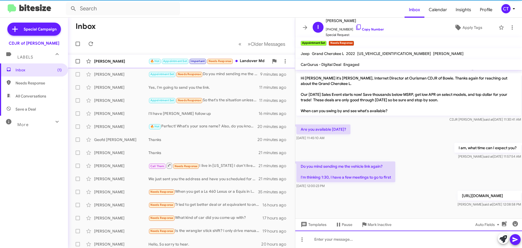
scroll to position [0, 0]
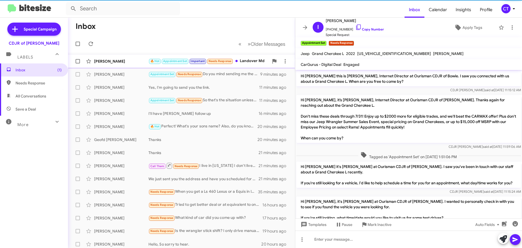
click at [241, 61] on div "🔥 Hot Appointment Set Important Needs Response Landover Md" at bounding box center [208, 61] width 120 height 6
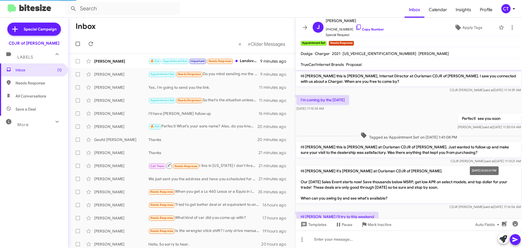
scroll to position [100, 0]
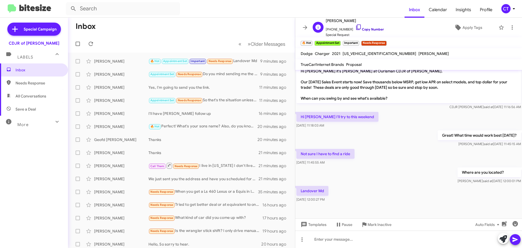
click at [355, 27] on icon at bounding box center [358, 27] width 7 height 7
click at [357, 27] on link "Copy Number" at bounding box center [369, 29] width 29 height 4
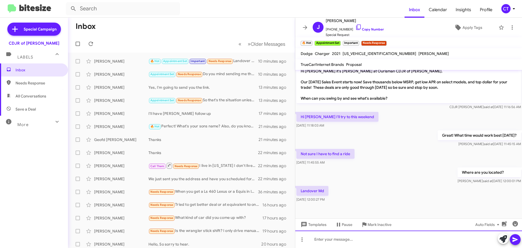
click at [325, 241] on div at bounding box center [408, 238] width 227 height 17
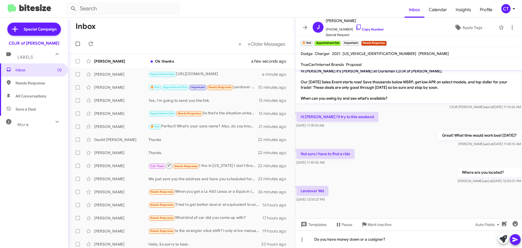
drag, startPoint x: 515, startPoint y: 238, endPoint x: 504, endPoint y: 240, distance: 11.0
click at [515, 238] on icon at bounding box center [514, 239] width 5 height 5
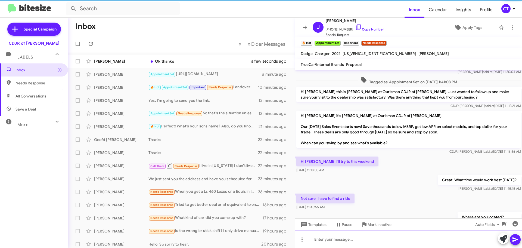
scroll to position [120, 0]
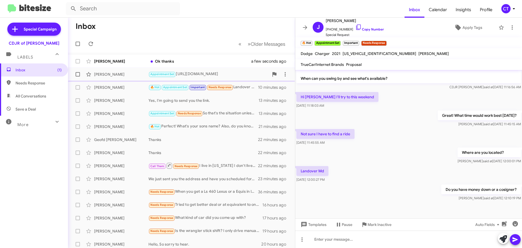
click at [211, 64] on div "Lauren Horst Ok thanks a few seconds ago" at bounding box center [181, 61] width 218 height 11
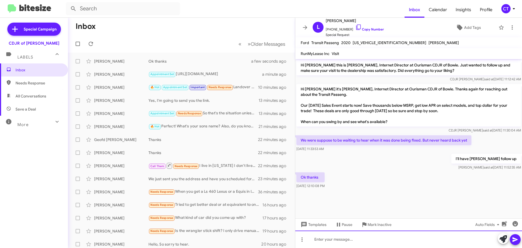
click at [366, 244] on div at bounding box center [408, 238] width 227 height 17
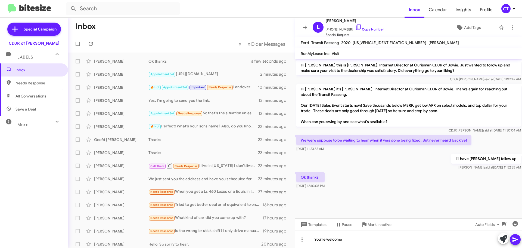
click at [516, 240] on icon at bounding box center [515, 239] width 7 height 7
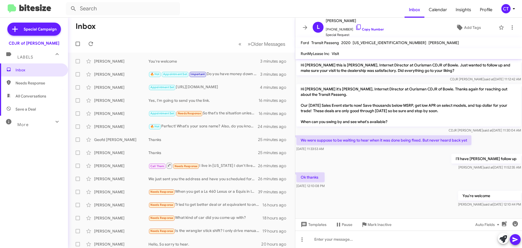
drag, startPoint x: 517, startPoint y: 1, endPoint x: 517, endPoint y: 10, distance: 8.2
click at [516, 2] on mat-toolbar "Inbox Calendar Insights Profile CT" at bounding box center [261, 8] width 522 height 17
click at [516, 10] on icon at bounding box center [514, 8] width 7 height 7
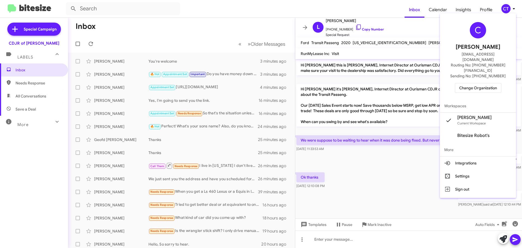
drag, startPoint x: 469, startPoint y: 71, endPoint x: 469, endPoint y: 77, distance: 6.5
click at [469, 72] on div "C [PERSON_NAME] [EMAIL_ADDRESS][DOMAIN_NAME] Routing No: [PHONE_NUMBER][FINANCI…" at bounding box center [478, 57] width 76 height 84
click at [469, 83] on span "Change Organization" at bounding box center [478, 87] width 38 height 9
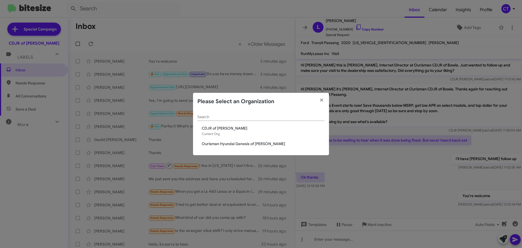
click at [247, 146] on span "Ourisman Hyundai Genesis of [PERSON_NAME]" at bounding box center [263, 143] width 123 height 5
click at [244, 144] on span "Ourisman Hyundai Genesis of [PERSON_NAME]" at bounding box center [263, 143] width 123 height 5
